Goal: Task Accomplishment & Management: Complete application form

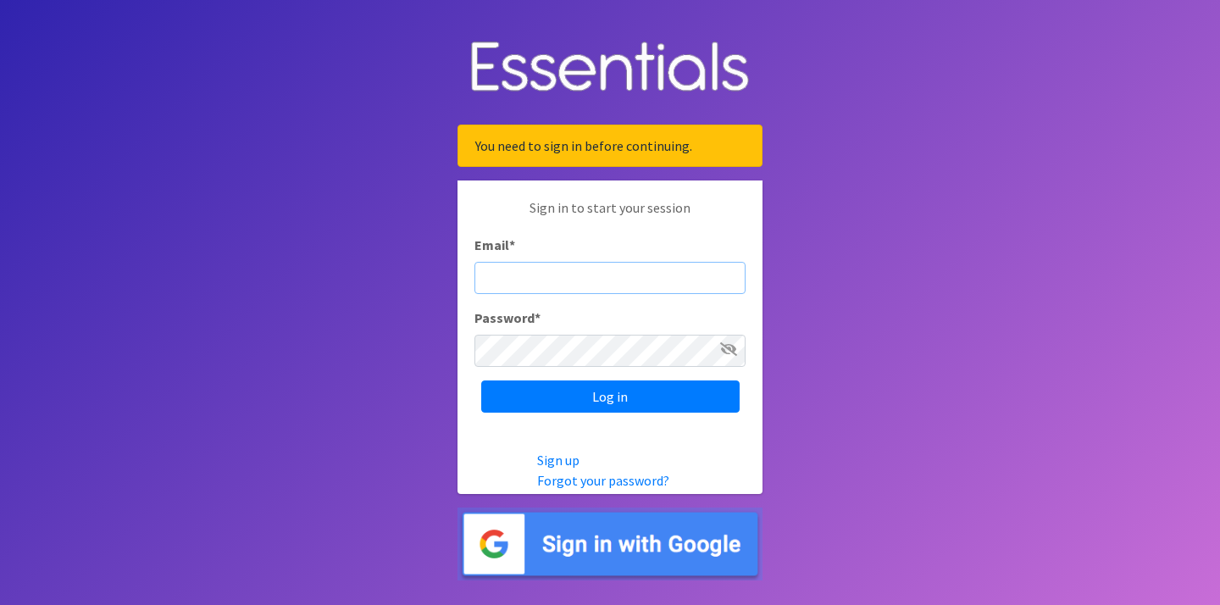
type input "[EMAIL_ADDRESS][DOMAIN_NAME]"
click at [610, 396] on input "Log in" at bounding box center [610, 396] width 258 height 32
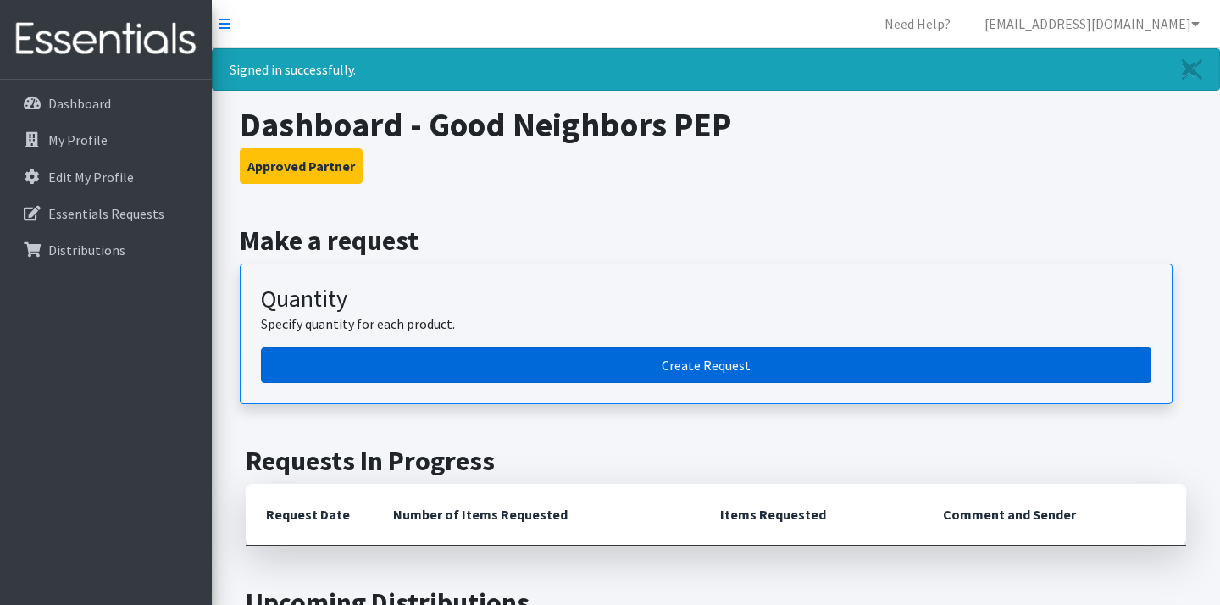
click at [663, 369] on link "Create Request" at bounding box center [706, 365] width 891 height 36
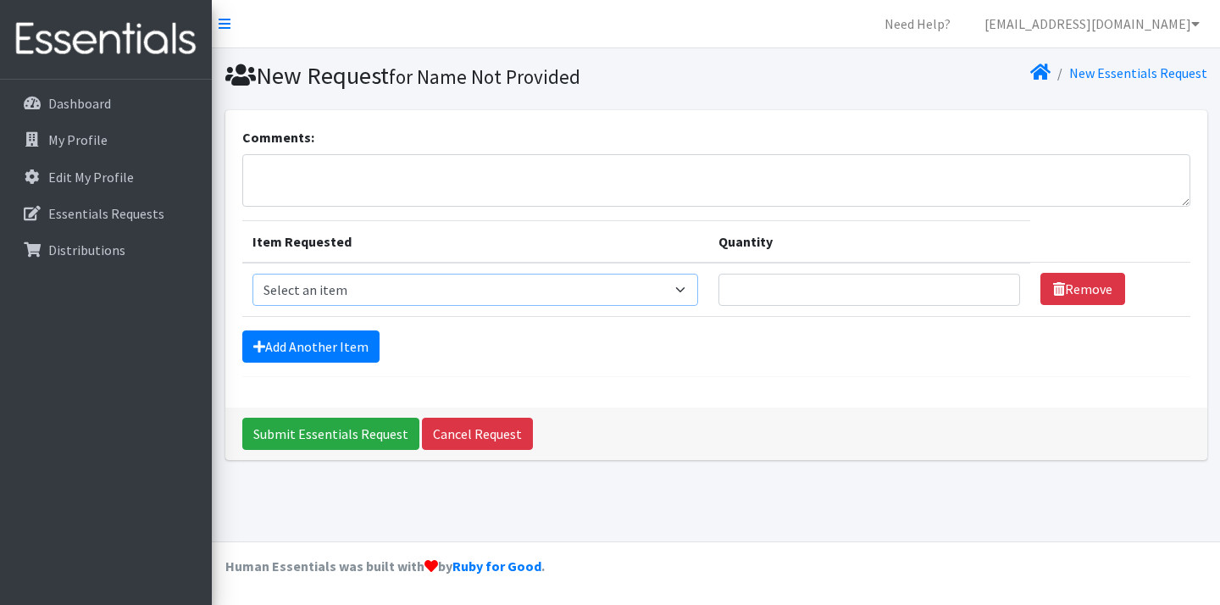
select select "14394"
click at [1001, 286] on input "1" at bounding box center [870, 290] width 303 height 32
click at [1001, 286] on input "2" at bounding box center [870, 290] width 303 height 32
type input "3"
click at [1001, 286] on input "3" at bounding box center [870, 290] width 303 height 32
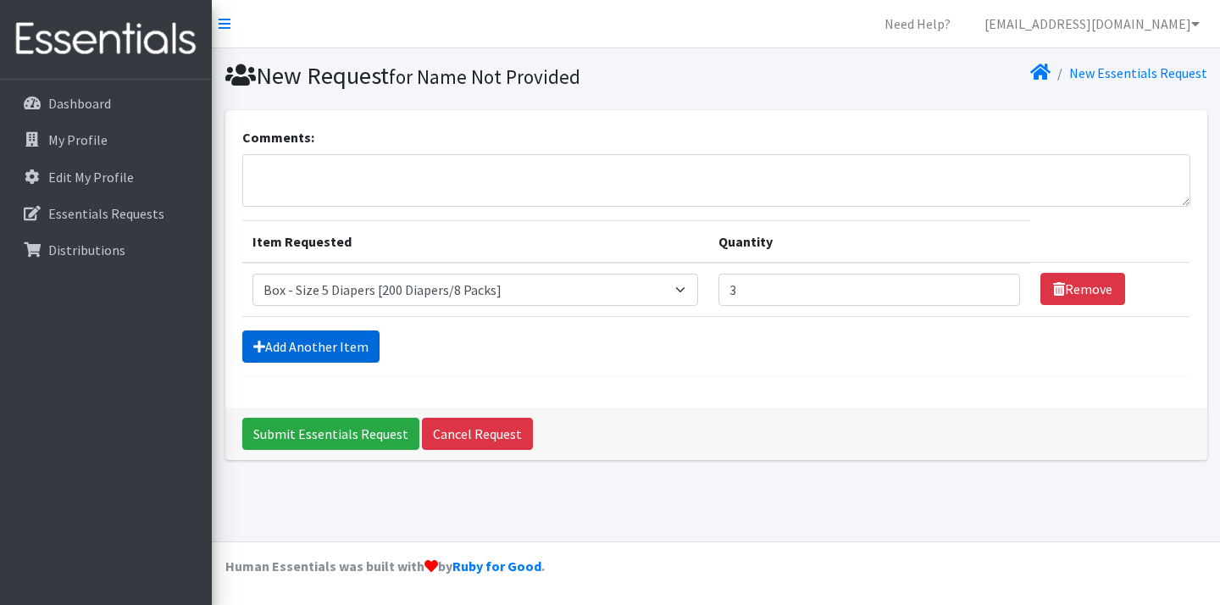
click at [352, 347] on link "Add Another Item" at bounding box center [310, 346] width 137 height 32
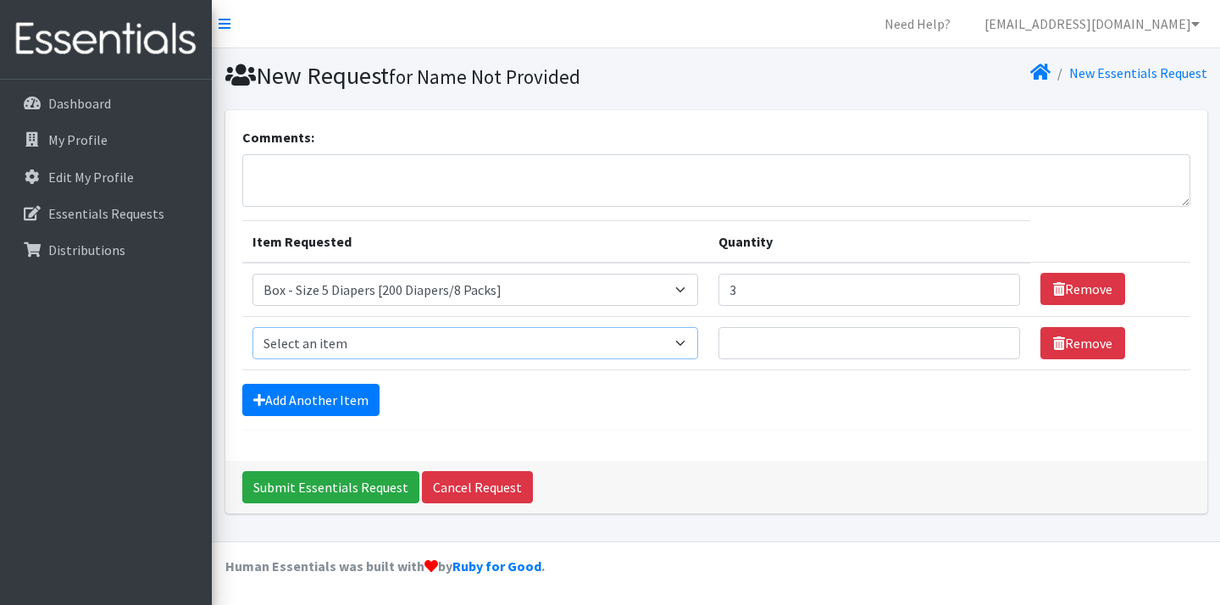
select select "14395"
click at [998, 338] on input "1" at bounding box center [870, 343] width 303 height 32
click at [998, 338] on input "2" at bounding box center [870, 343] width 303 height 32
type input "3"
click at [998, 338] on input "3" at bounding box center [870, 343] width 303 height 32
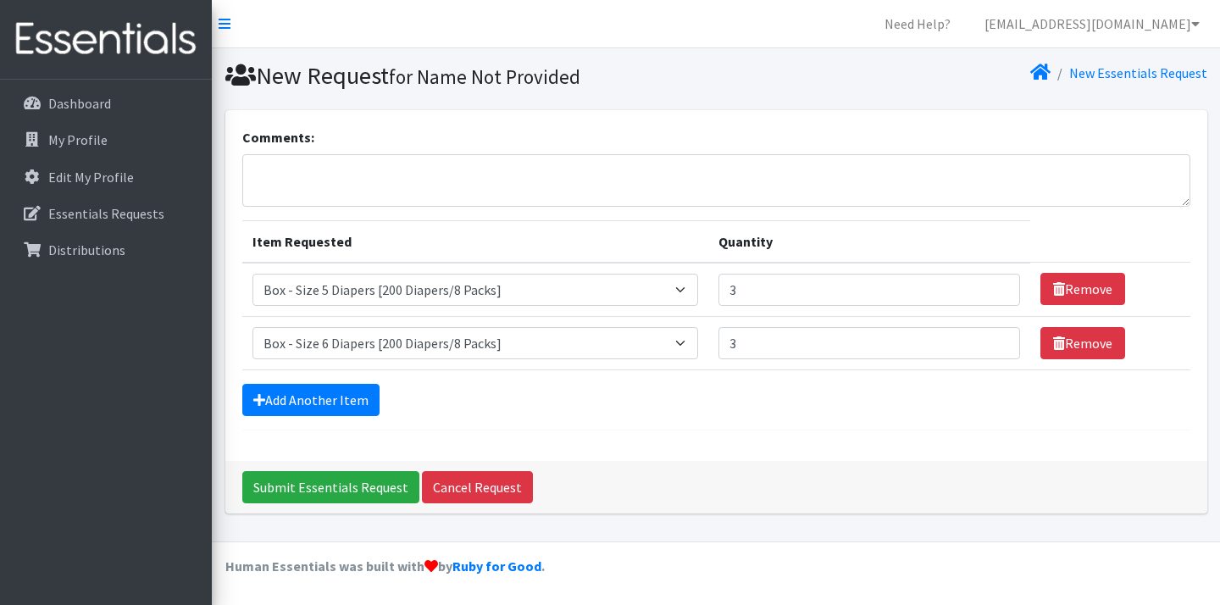
type input "2"
click at [998, 293] on input "2" at bounding box center [870, 290] width 303 height 32
click at [319, 395] on link "Add Another Item" at bounding box center [310, 400] width 137 height 32
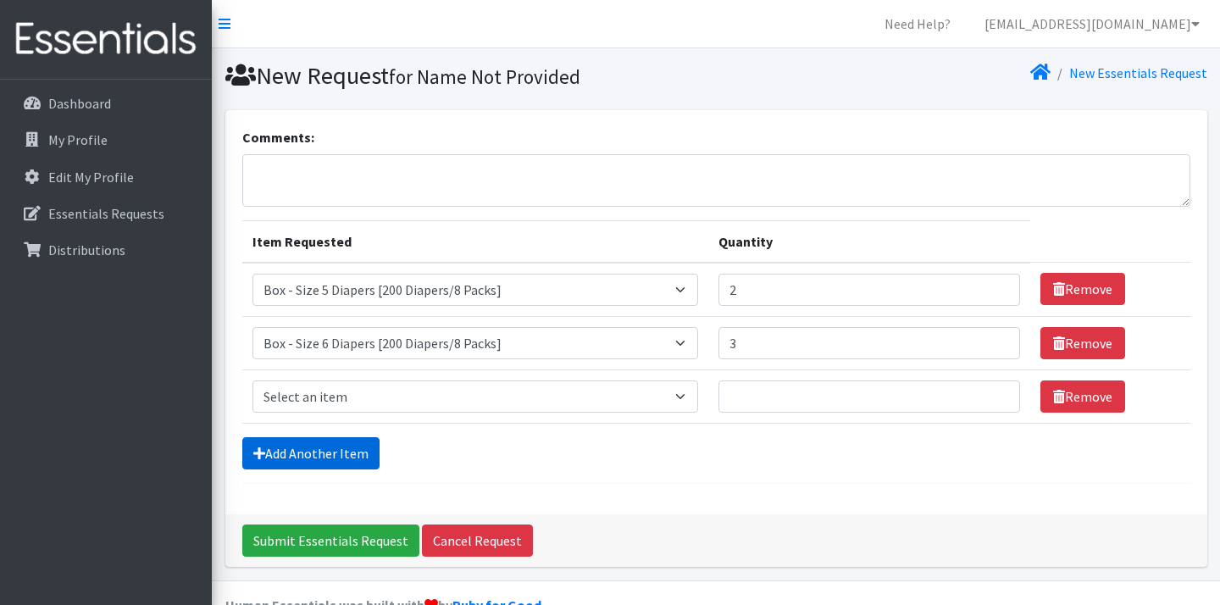
scroll to position [38, 0]
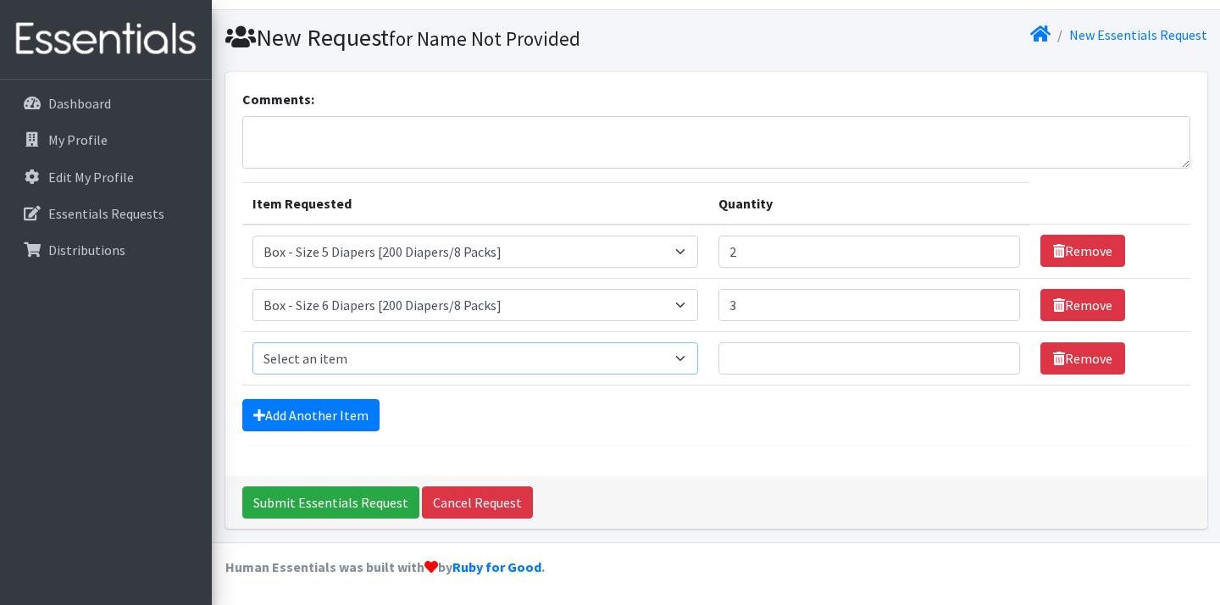
select select "14397"
type input "1"
click at [997, 352] on input "1" at bounding box center [870, 358] width 303 height 32
click at [344, 413] on link "Add Another Item" at bounding box center [310, 415] width 137 height 32
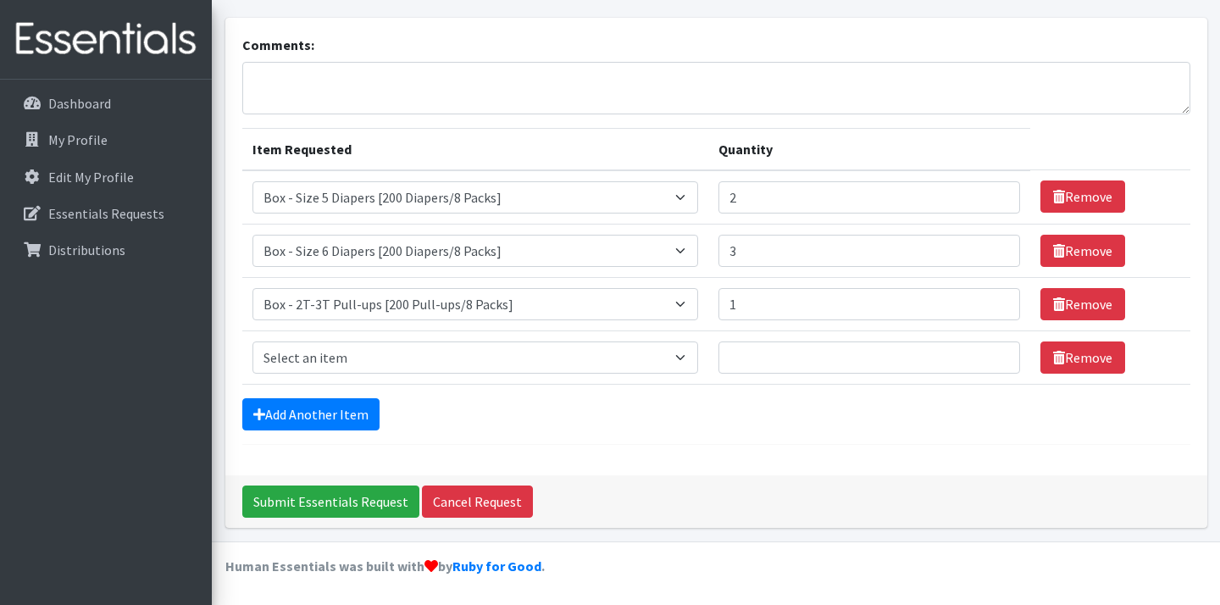
scroll to position [92, 0]
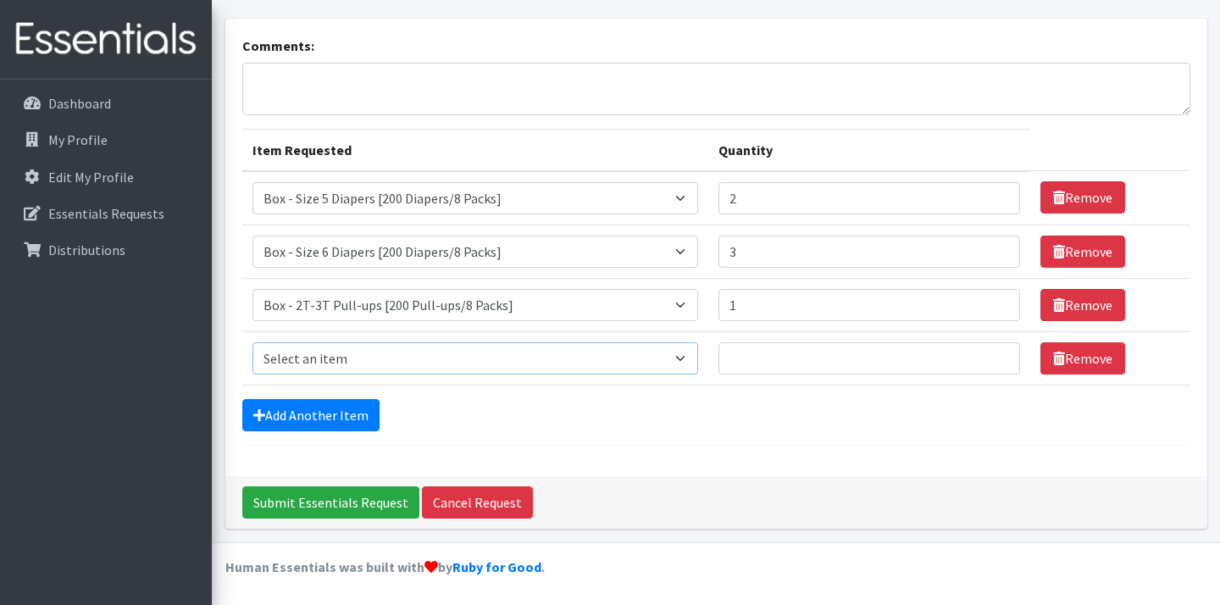
select select "9774"
click at [1000, 354] on input "1" at bounding box center [870, 358] width 303 height 32
click at [1000, 353] on input "2" at bounding box center [870, 358] width 303 height 32
type input "3"
click at [1000, 353] on input "3" at bounding box center [870, 358] width 303 height 32
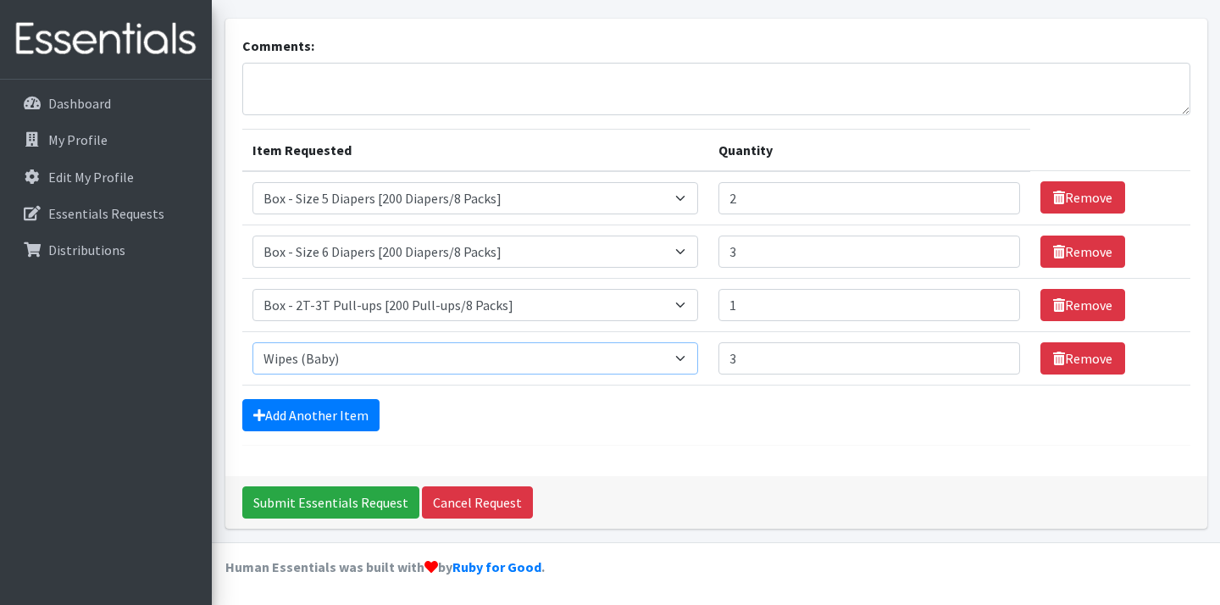
select select "14401"
click at [349, 500] on input "Submit Essentials Request" at bounding box center [330, 502] width 177 height 32
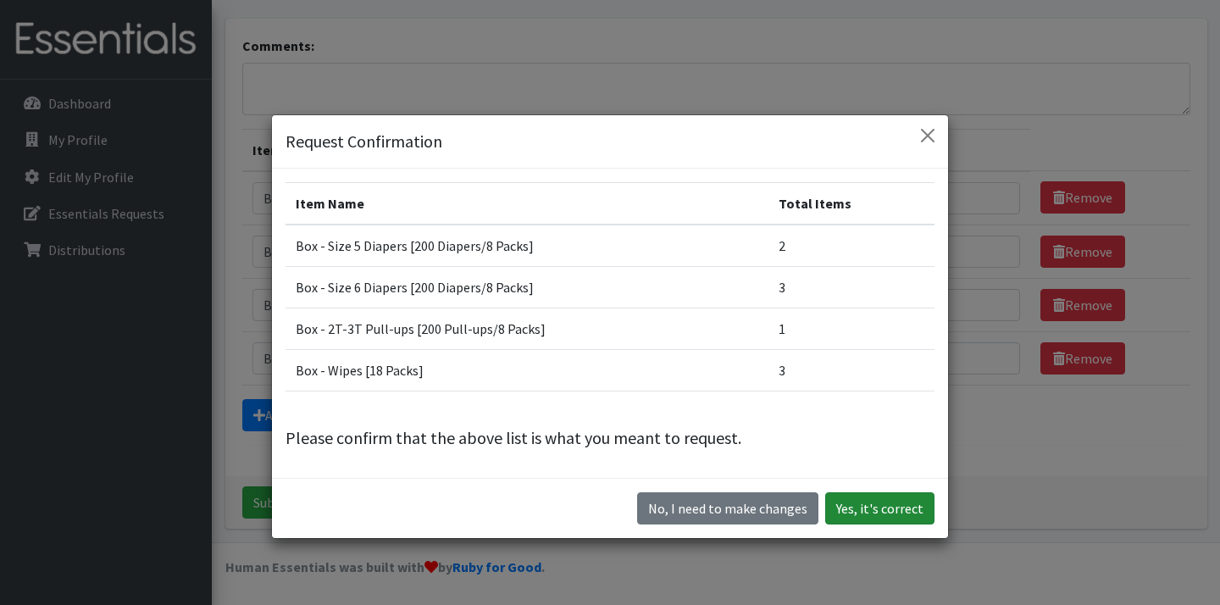
click at [869, 511] on button "Yes, it's correct" at bounding box center [879, 508] width 109 height 32
